Goal: Information Seeking & Learning: Learn about a topic

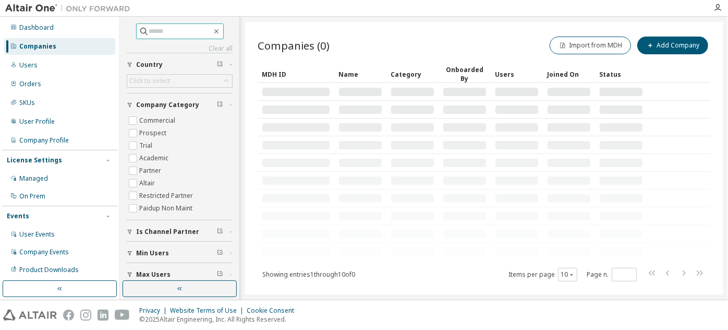
click at [193, 31] on input "text" at bounding box center [180, 31] width 63 height 10
paste input "**********"
type input "**********"
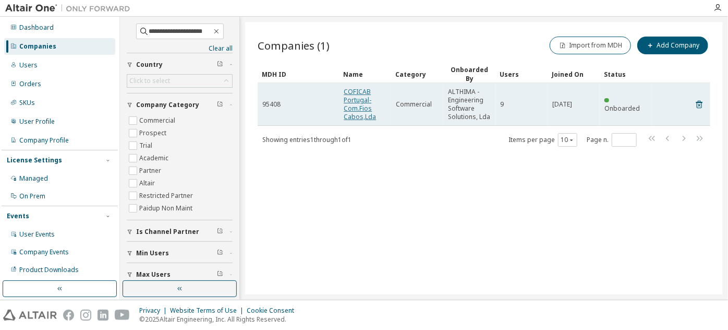
click at [366, 111] on link "COFICAB Portugal-Com.Fios Cabos,Lda" at bounding box center [360, 104] width 32 height 34
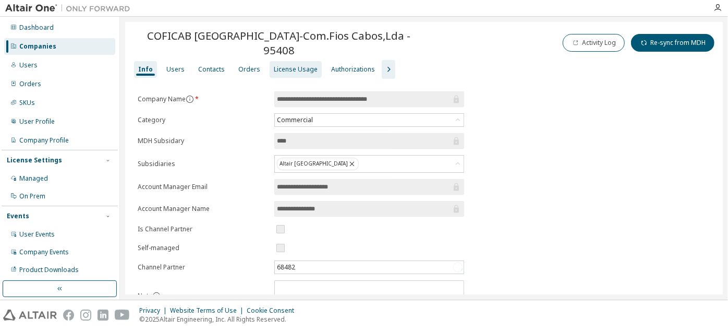
click at [279, 68] on div "License Usage" at bounding box center [296, 69] width 52 height 17
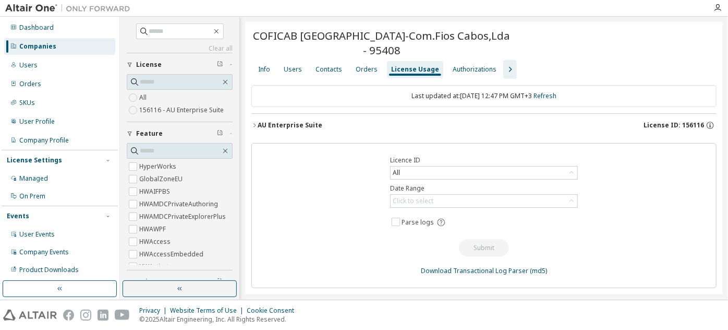
click at [279, 125] on div "AU Enterprise Suite" at bounding box center [290, 125] width 65 height 8
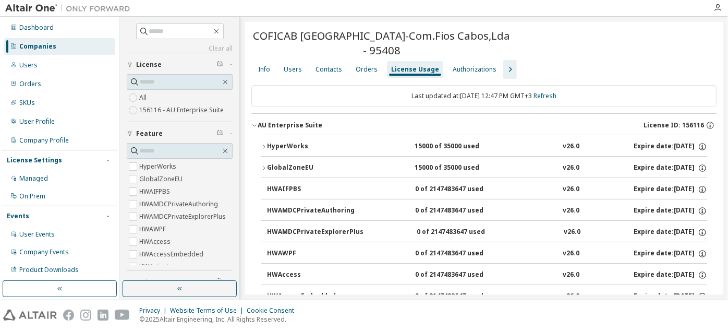
click at [279, 146] on div "HyperWorks" at bounding box center [314, 146] width 94 height 9
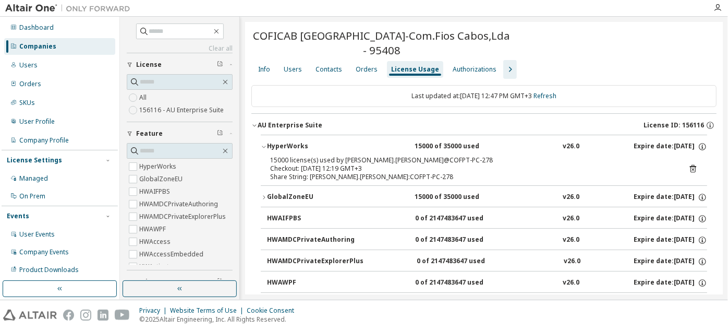
click at [285, 192] on div "GlobalZoneEU" at bounding box center [314, 196] width 94 height 9
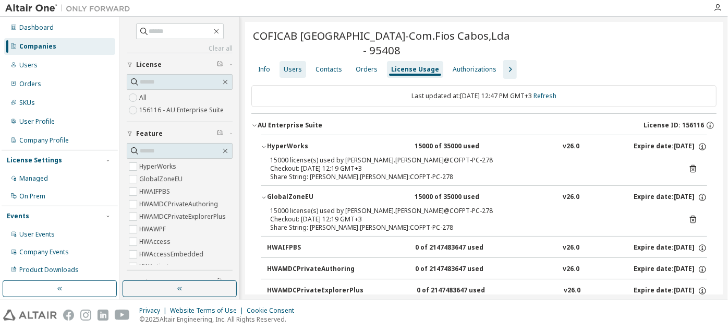
click at [287, 76] on div "Users" at bounding box center [293, 69] width 27 height 17
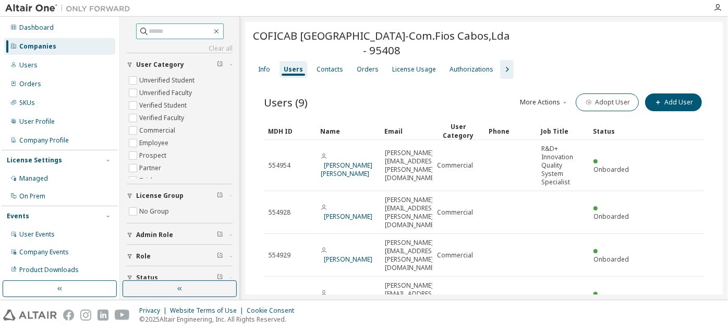
click at [182, 27] on input "text" at bounding box center [180, 31] width 63 height 10
paste input "**********"
type input "**********"
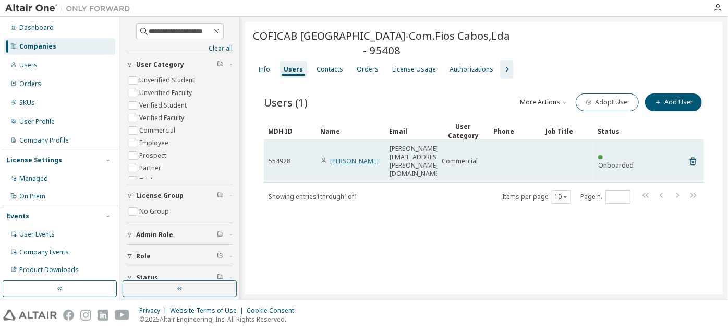
click at [346, 156] on link "[PERSON_NAME]" at bounding box center [354, 160] width 49 height 9
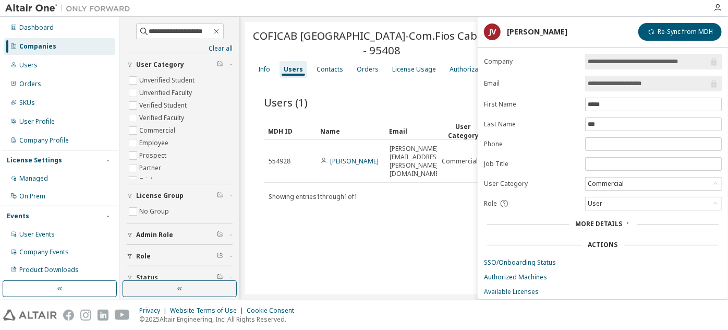
scroll to position [38, 0]
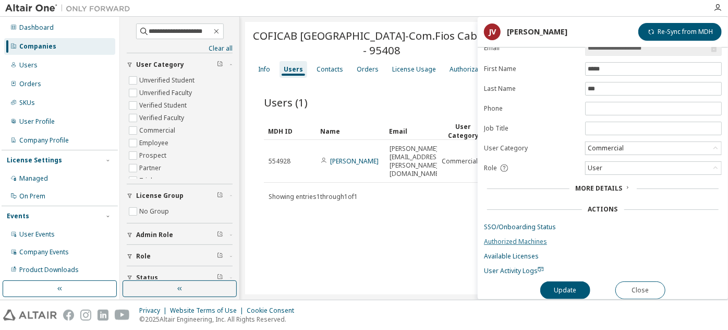
click at [522, 237] on link "Authorized Machines" at bounding box center [603, 241] width 238 height 8
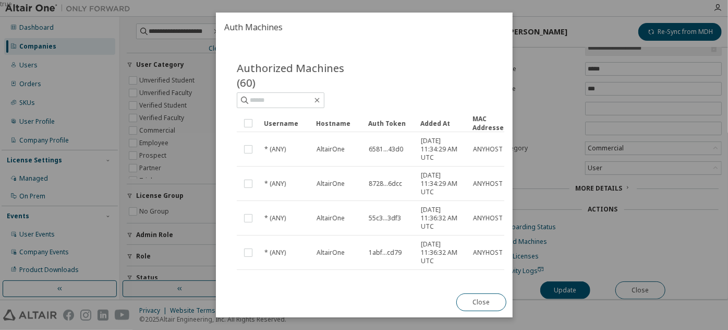
click at [302, 125] on div "Username" at bounding box center [286, 123] width 44 height 17
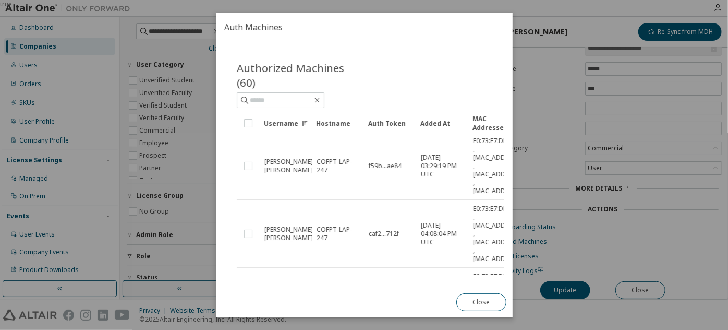
click at [557, 167] on div "true" at bounding box center [364, 165] width 728 height 330
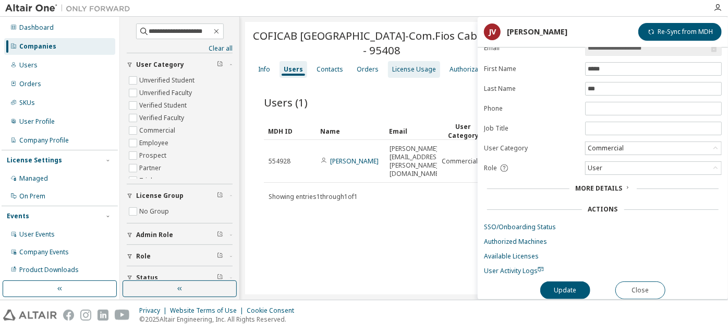
click at [400, 69] on div "License Usage" at bounding box center [414, 69] width 44 height 8
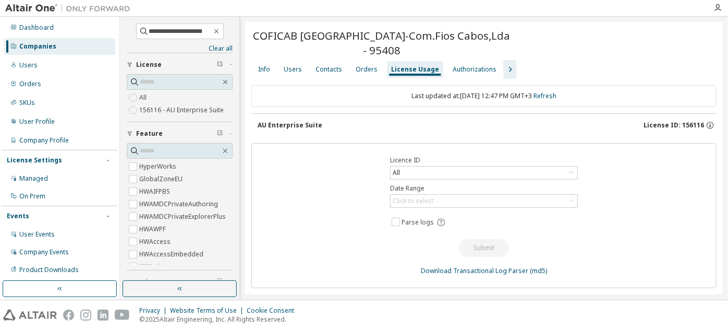
click at [309, 118] on button "AU Enterprise Suite License ID: 156116" at bounding box center [487, 125] width 459 height 23
click at [289, 123] on div "AU Enterprise Suite" at bounding box center [290, 125] width 65 height 8
click at [219, 33] on icon "button" at bounding box center [216, 31] width 5 height 5
click at [453, 65] on div "Authorizations" at bounding box center [475, 69] width 44 height 8
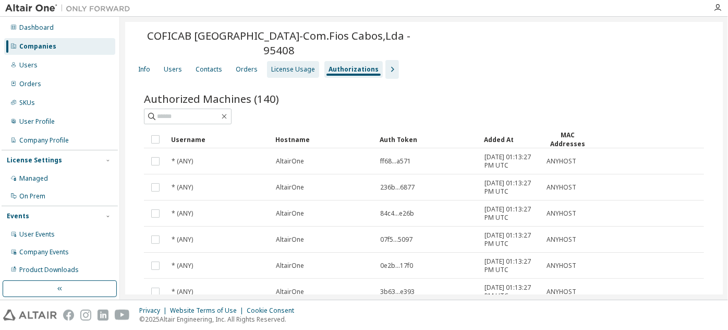
click at [288, 65] on div "License Usage" at bounding box center [293, 69] width 44 height 8
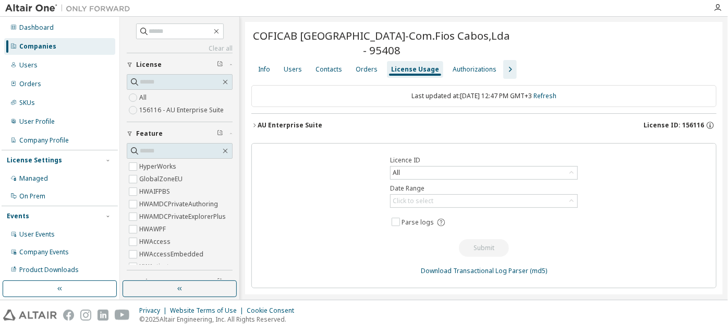
click at [293, 121] on div "AU Enterprise Suite" at bounding box center [290, 125] width 65 height 8
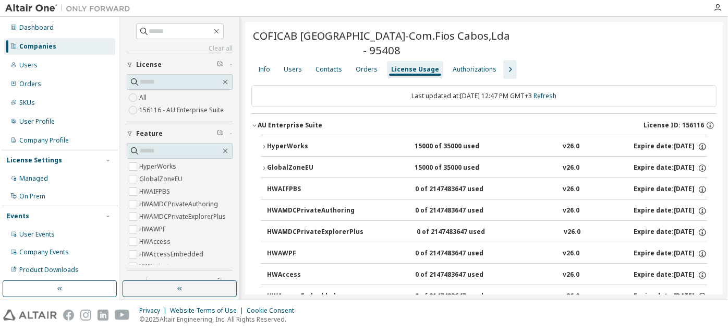
click at [301, 150] on div "HyperWorks" at bounding box center [314, 146] width 94 height 9
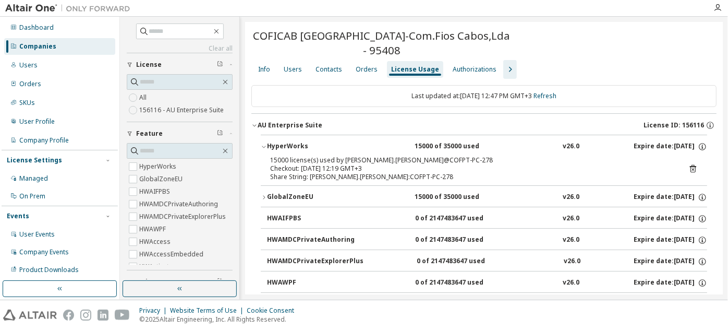
click at [47, 44] on div "Companies" at bounding box center [37, 46] width 37 height 8
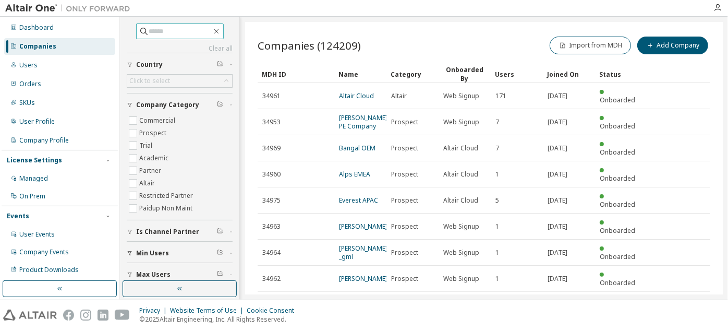
paste input "**********"
click at [155, 30] on input "**********" at bounding box center [180, 31] width 63 height 10
type input "**********"
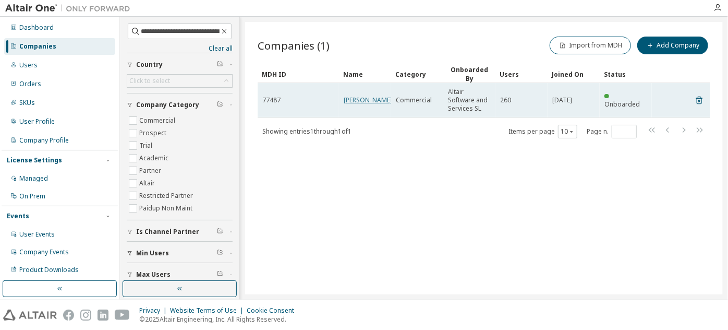
click at [372, 98] on link "[PERSON_NAME]" at bounding box center [368, 99] width 49 height 9
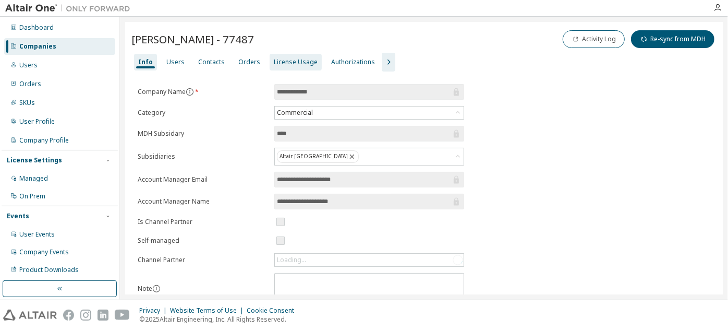
click at [274, 64] on div "License Usage" at bounding box center [296, 62] width 44 height 8
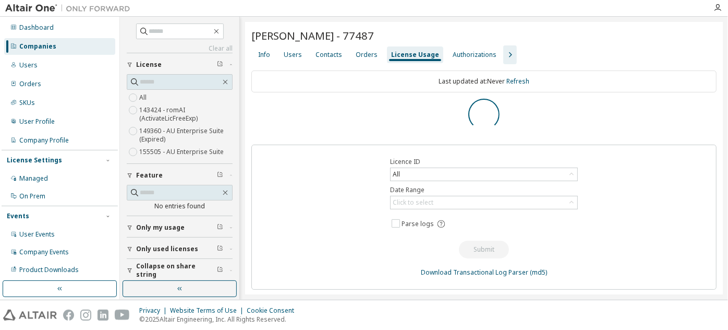
click at [504, 50] on icon "button" at bounding box center [510, 55] width 13 height 13
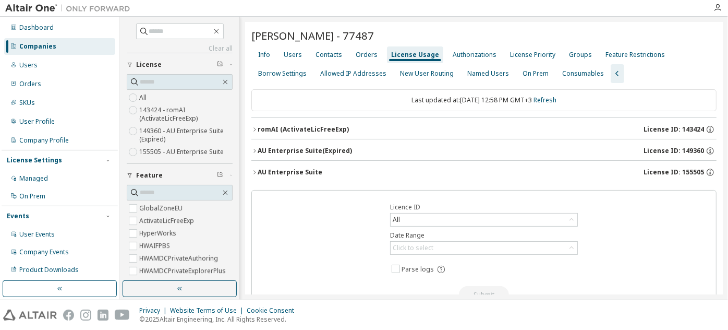
click at [318, 126] on div "romAI (ActivateLicFreeExp)" at bounding box center [303, 129] width 91 height 8
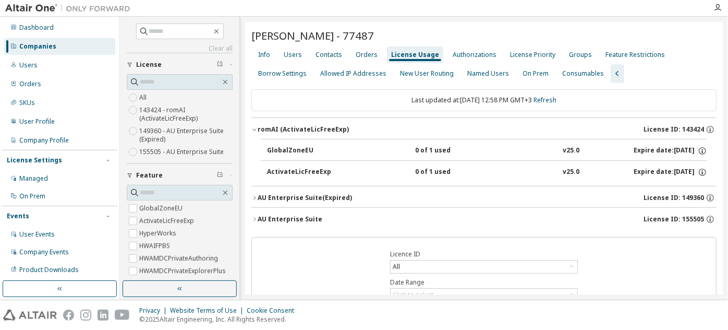
click at [318, 126] on div "romAI (ActivateLicFreeExp)" at bounding box center [303, 129] width 91 height 8
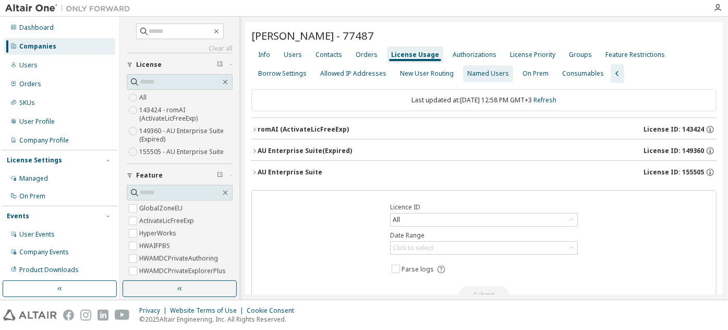
click at [491, 80] on div "Named Users" at bounding box center [488, 73] width 50 height 17
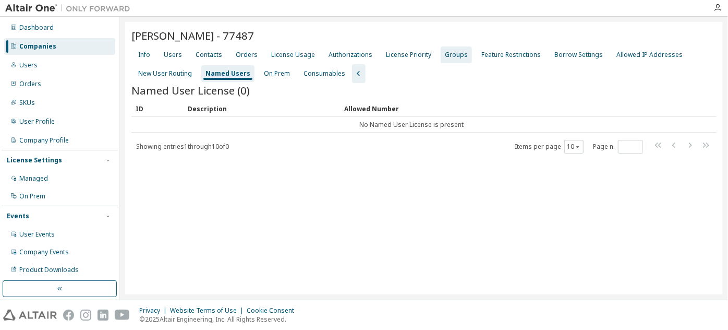
click at [455, 57] on div "Groups" at bounding box center [456, 55] width 23 height 8
